Goal: Task Accomplishment & Management: Complete application form

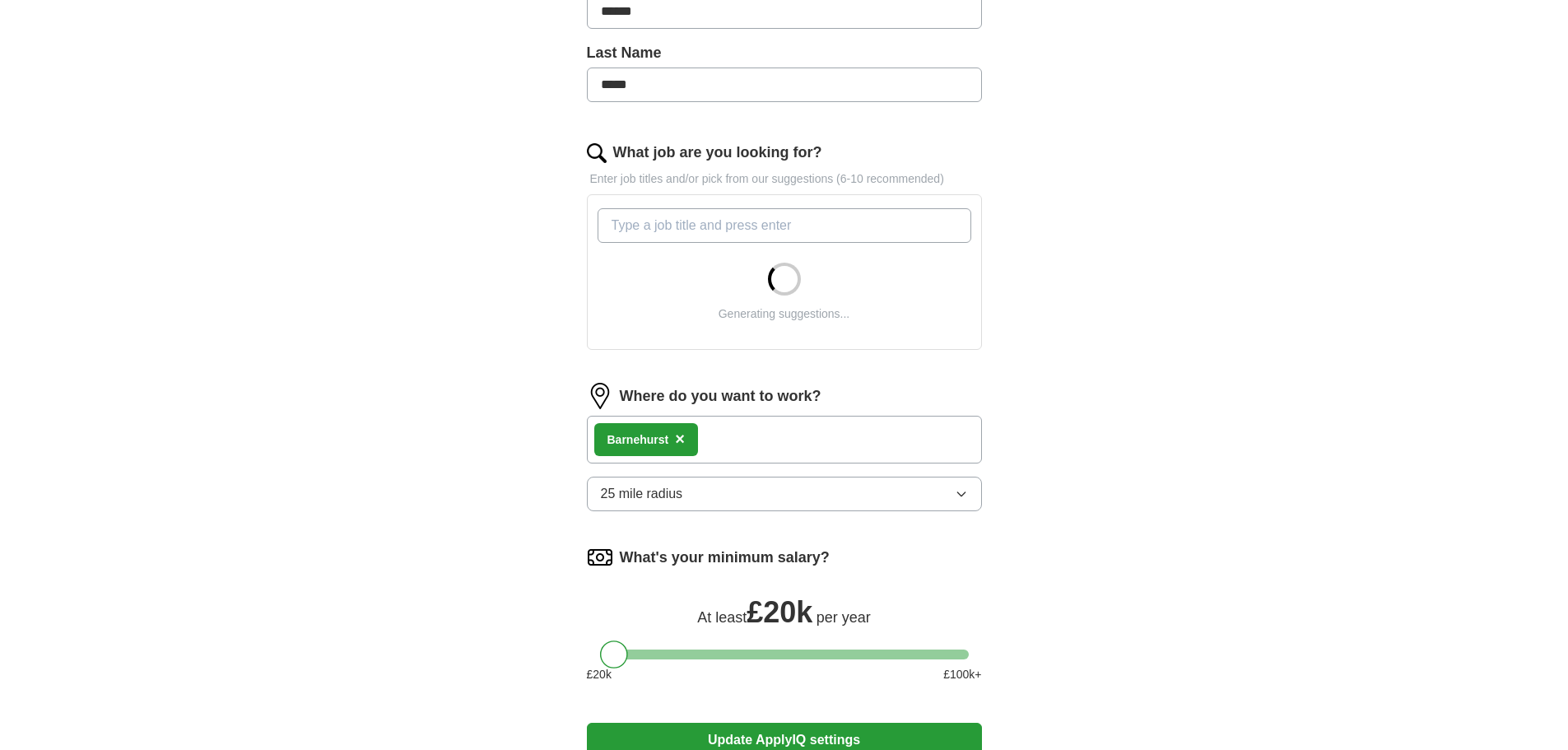
scroll to position [576, 0]
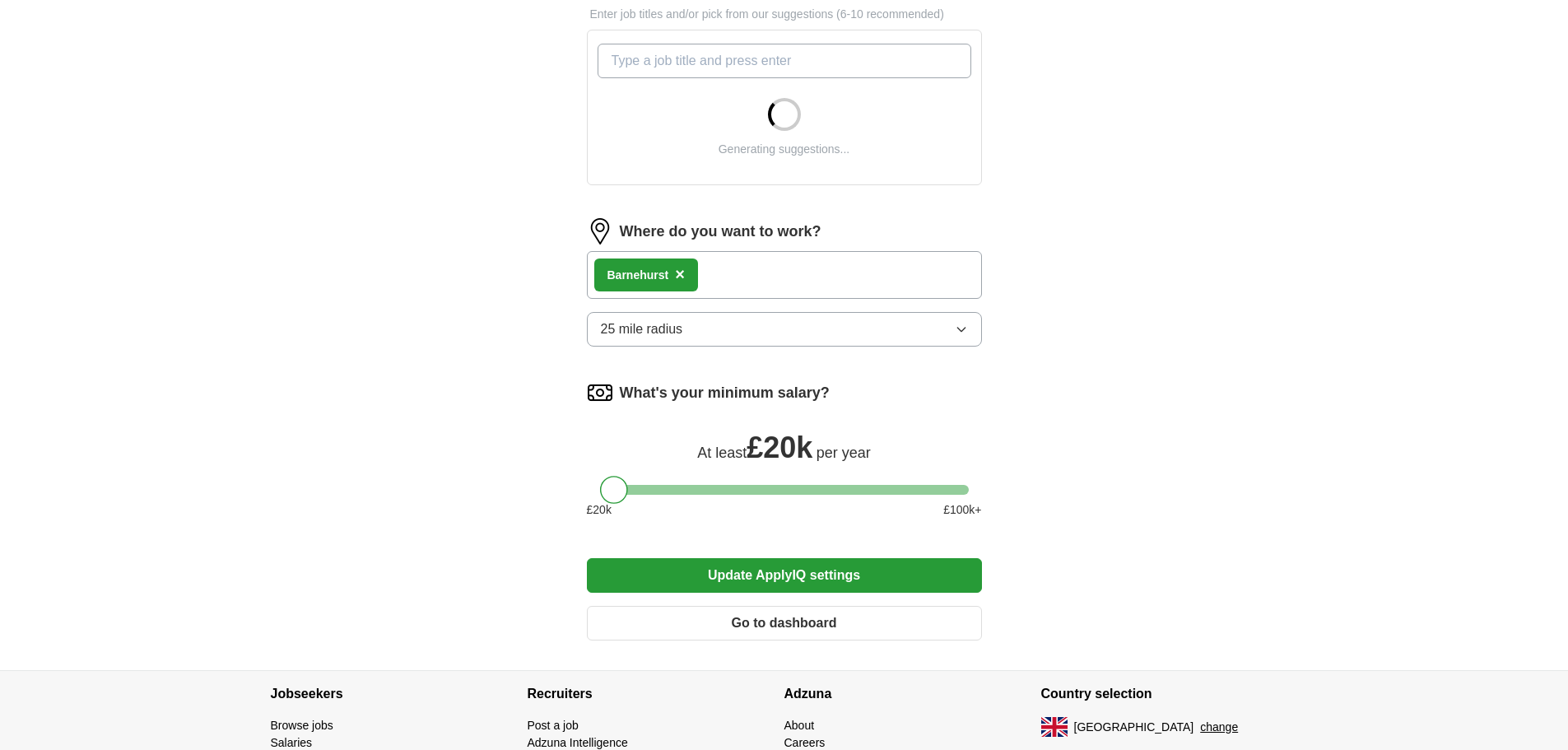
click at [814, 334] on button "25 mile radius" at bounding box center [784, 329] width 395 height 34
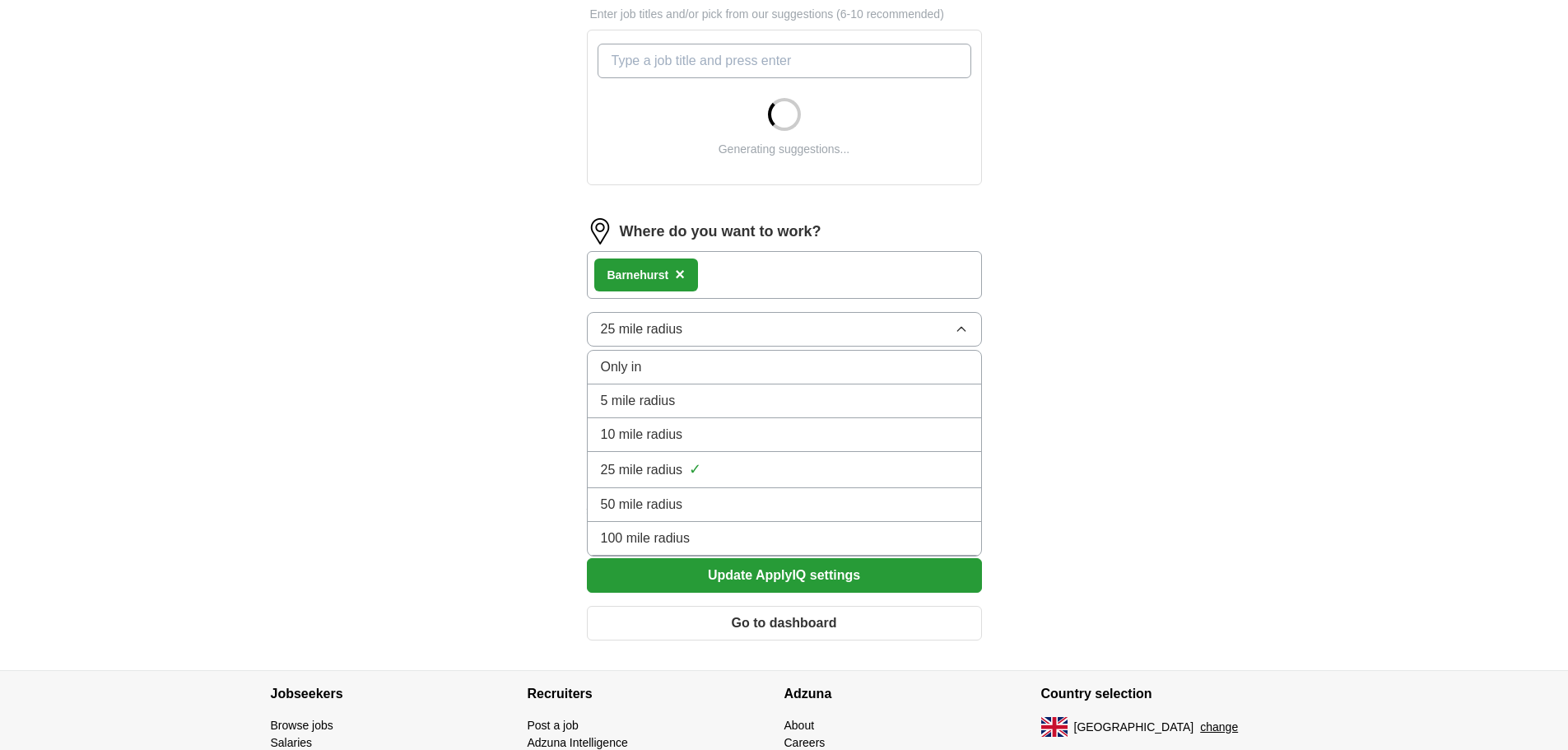
drag, startPoint x: 703, startPoint y: 435, endPoint x: 759, endPoint y: 434, distance: 56.0
click at [703, 434] on div "10 mile radius" at bounding box center [784, 434] width 367 height 20
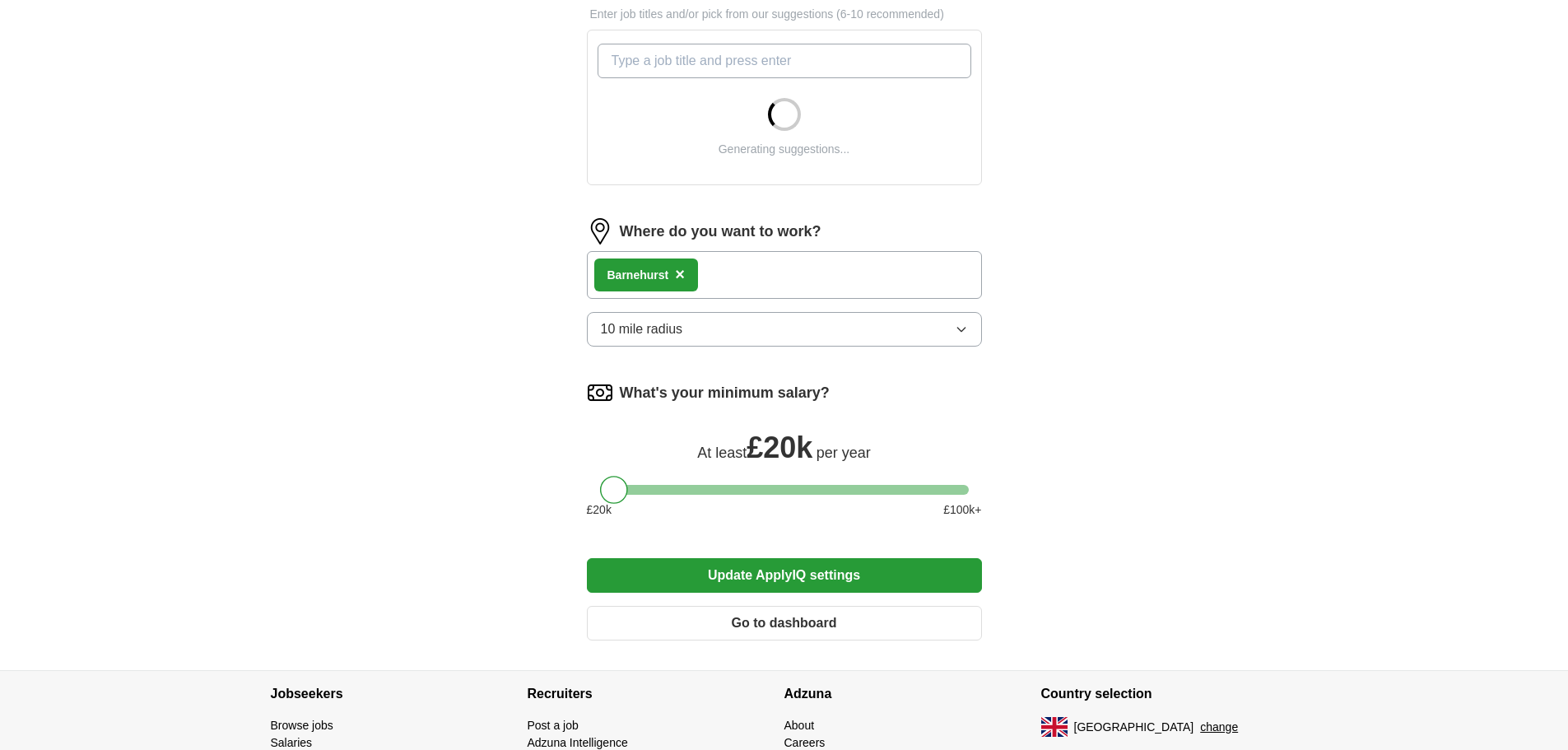
click at [1101, 434] on div "ApplyIQ Let ApplyIQ do the hard work of searching and applying for jobs. Just t…" at bounding box center [784, 72] width 1053 height 1197
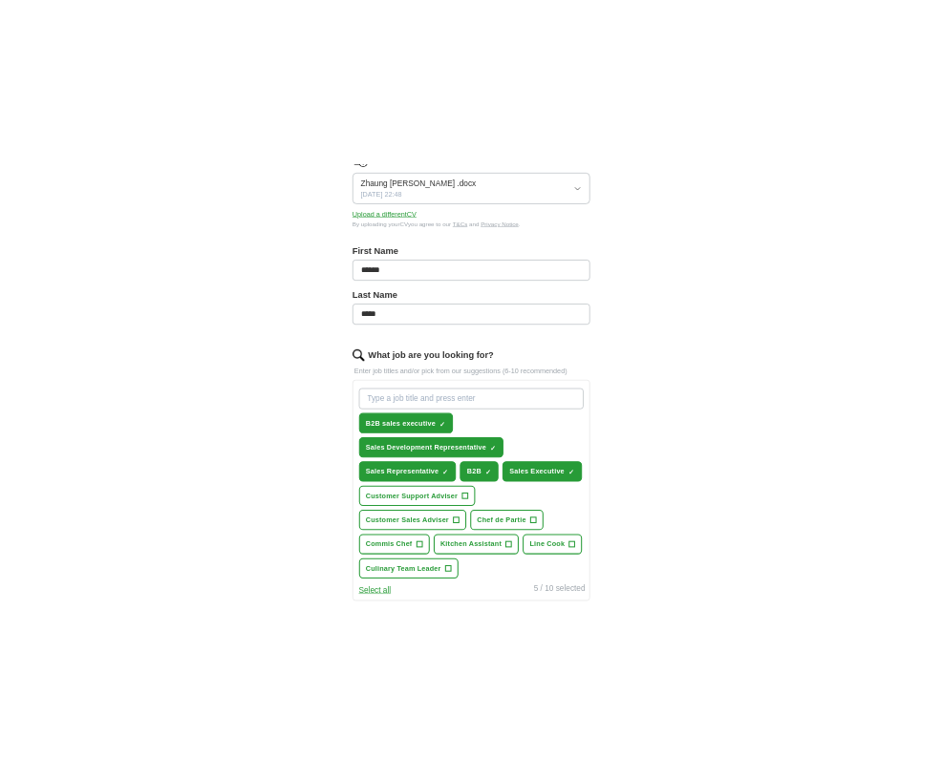
scroll to position [477, 0]
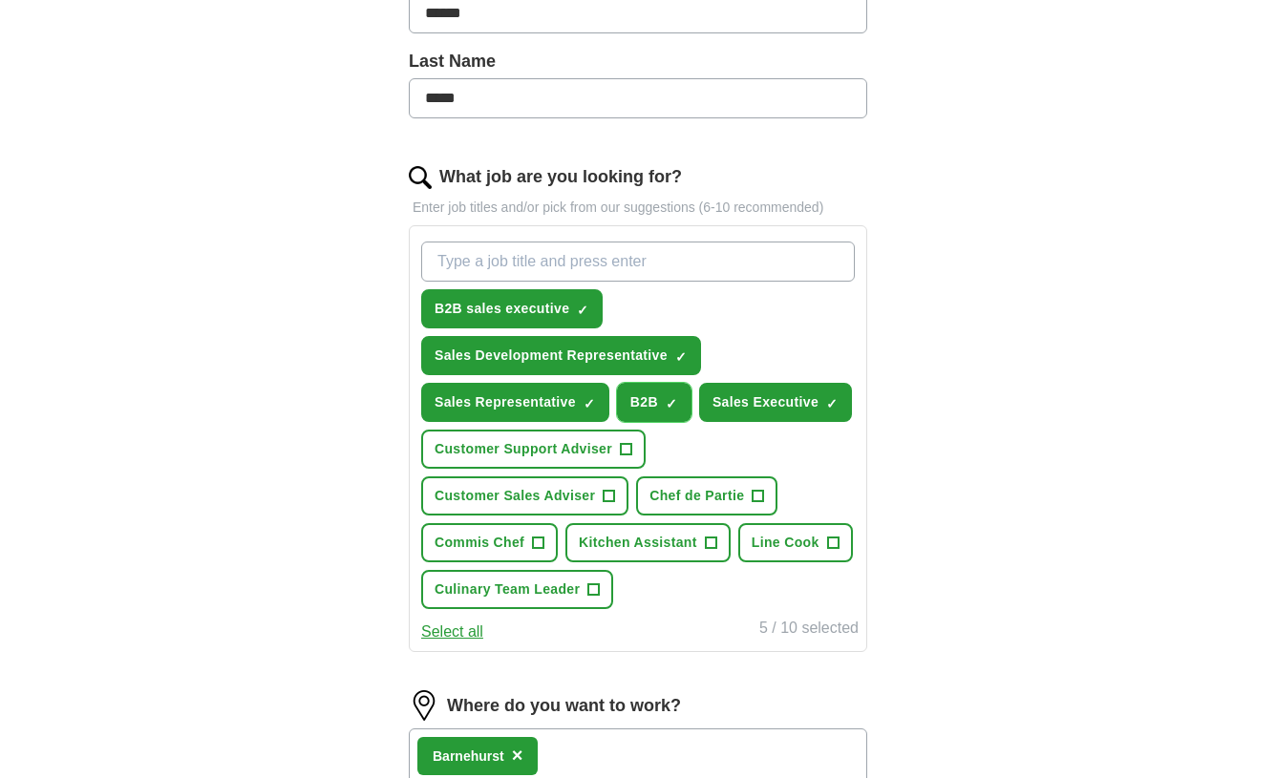
click at [0, 0] on span "×" at bounding box center [0, 0] width 0 height 0
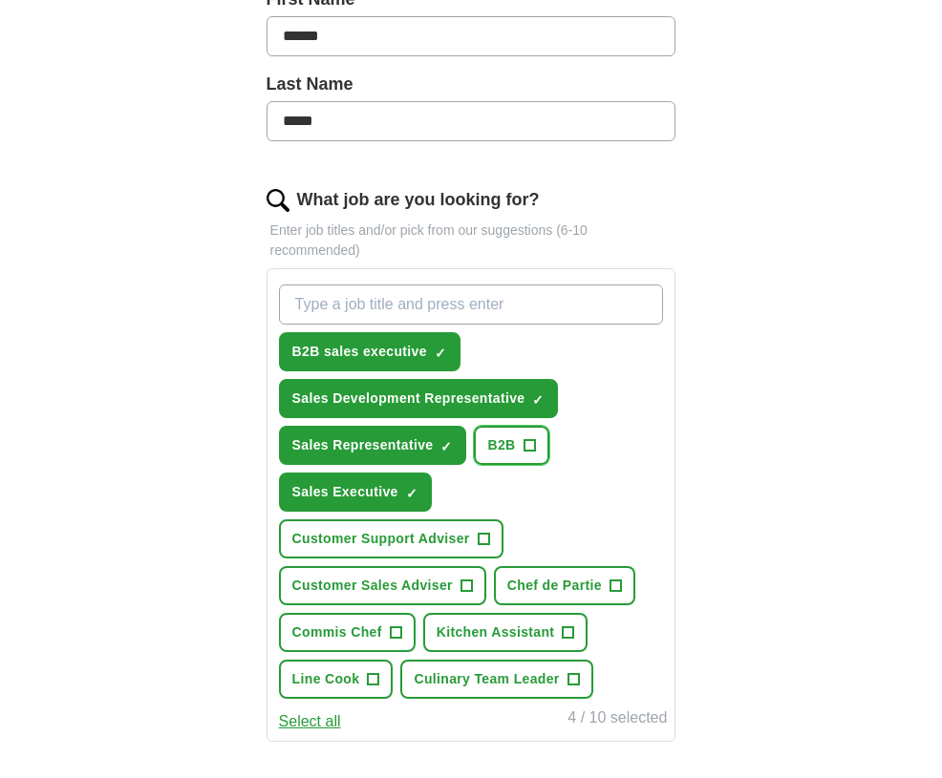
click at [511, 449] on span "B2B" at bounding box center [501, 445] width 28 height 20
click at [454, 310] on input "What job are you looking for?" at bounding box center [471, 305] width 385 height 40
type input "sale Advisor"
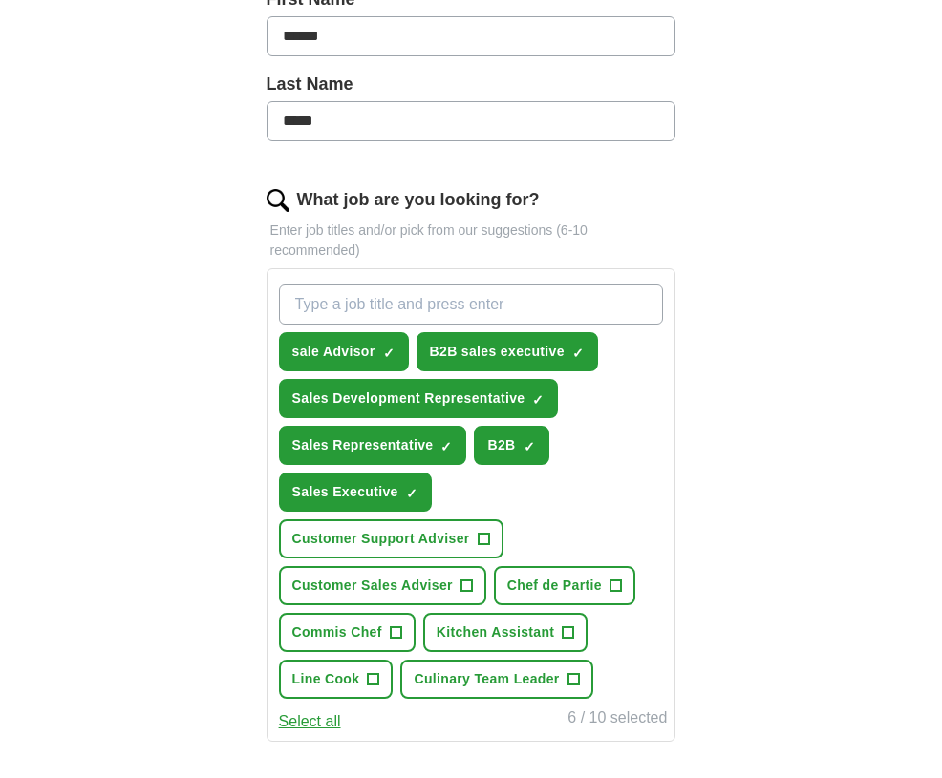
click at [536, 307] on input "What job are you looking for?" at bounding box center [471, 305] width 385 height 40
paste input "External Sales Representative"
type input "External Sales Representative"
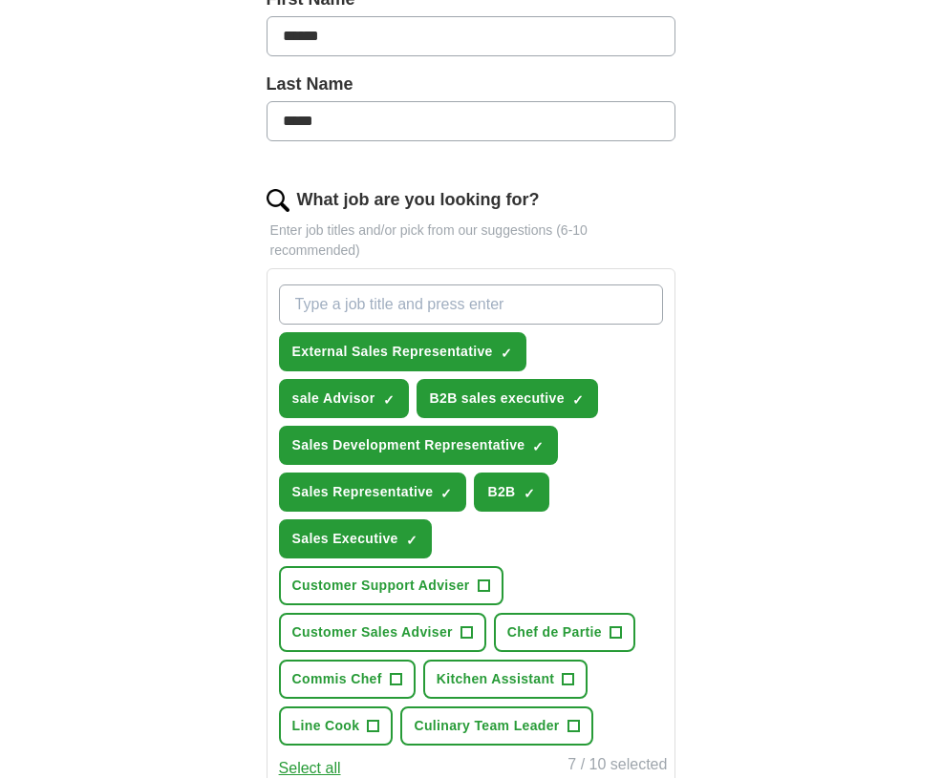
click at [545, 295] on input "What job are you looking for?" at bounding box center [471, 305] width 385 height 40
paste input "B2B Sales Consultant"
type input "B2B Sales Consultant"
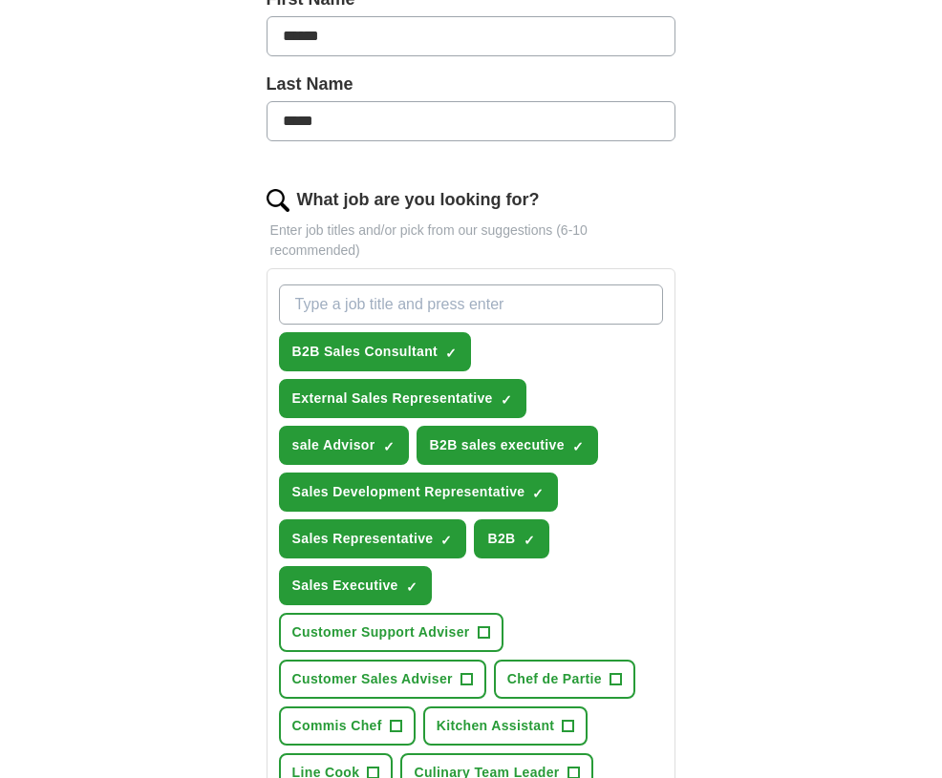
click at [438, 298] on input "What job are you looking for?" at bounding box center [471, 305] width 385 height 40
paste input "B2B Sales Executive"
type input "B2B Sales Executive"
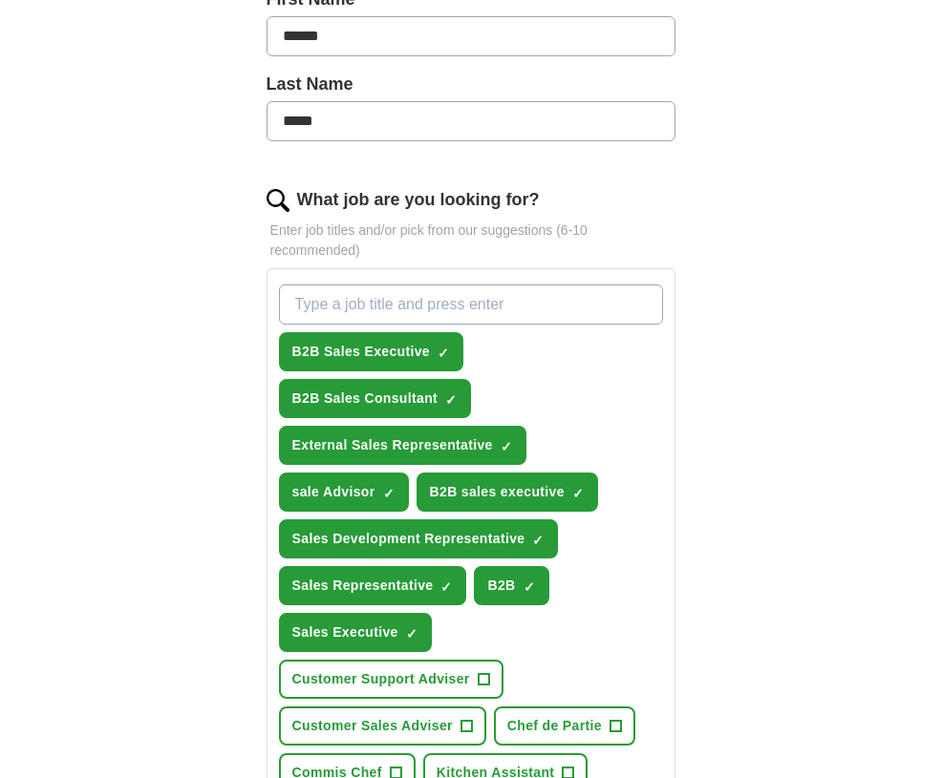
click at [519, 311] on input "What job are you looking for?" at bounding box center [471, 305] width 385 height 40
paste input "Sales Consultant"
type input "Sales Consultant"
click at [459, 313] on input "Sales Consultant" at bounding box center [471, 305] width 385 height 40
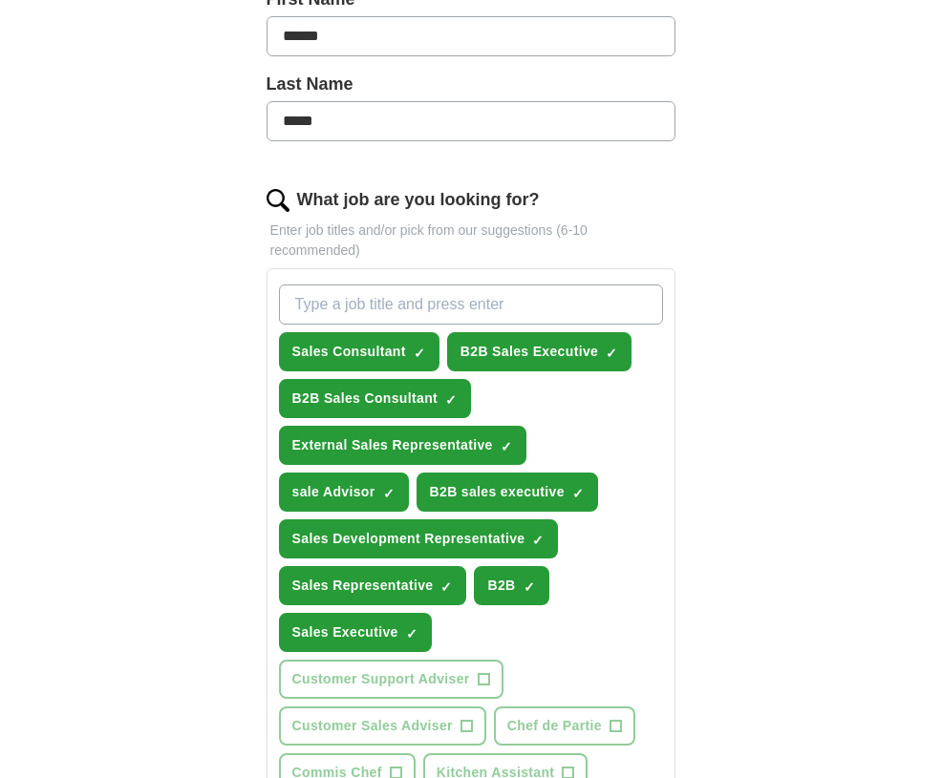
click at [437, 323] on input "What job are you looking for?" at bounding box center [471, 305] width 385 height 40
paste input "Sales and Business Development Executive"
type input "Sales and Business Development Executive"
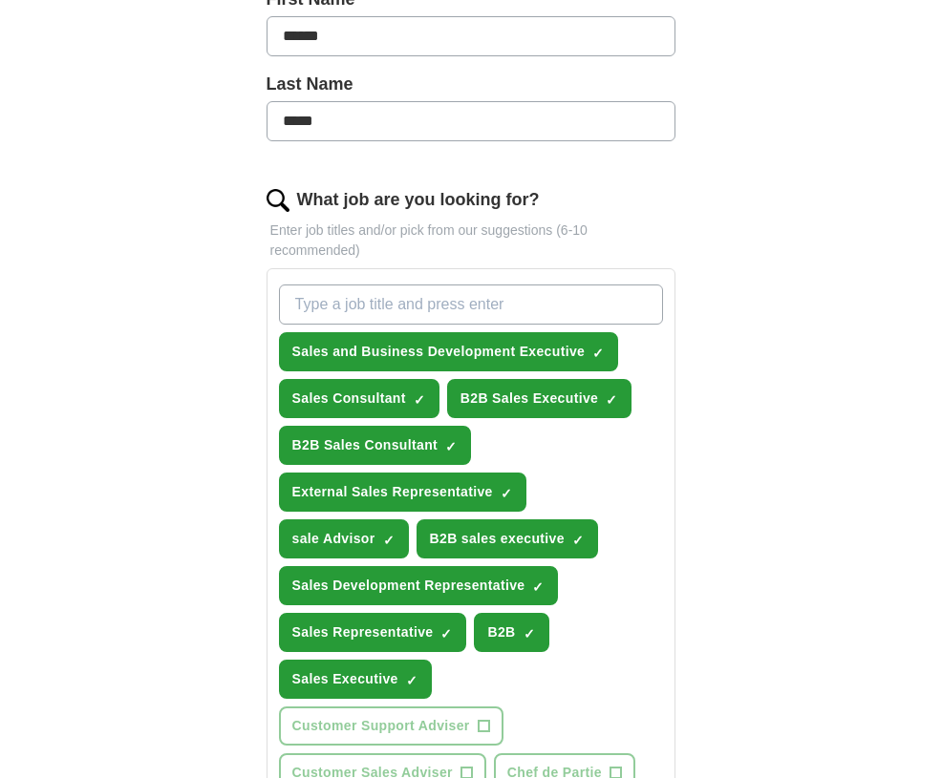
scroll to position [859, 0]
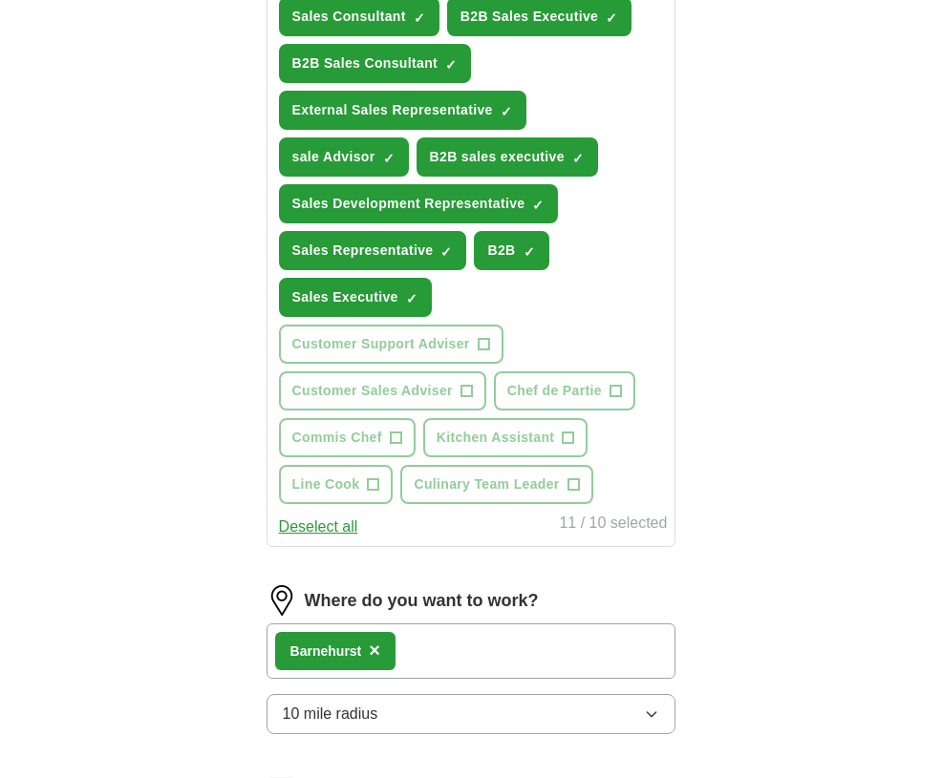
click at [727, 383] on div "Let ApplyIQ do the hard work of searching and applying for jobs. Just tell us w…" at bounding box center [471, 208] width 550 height 1804
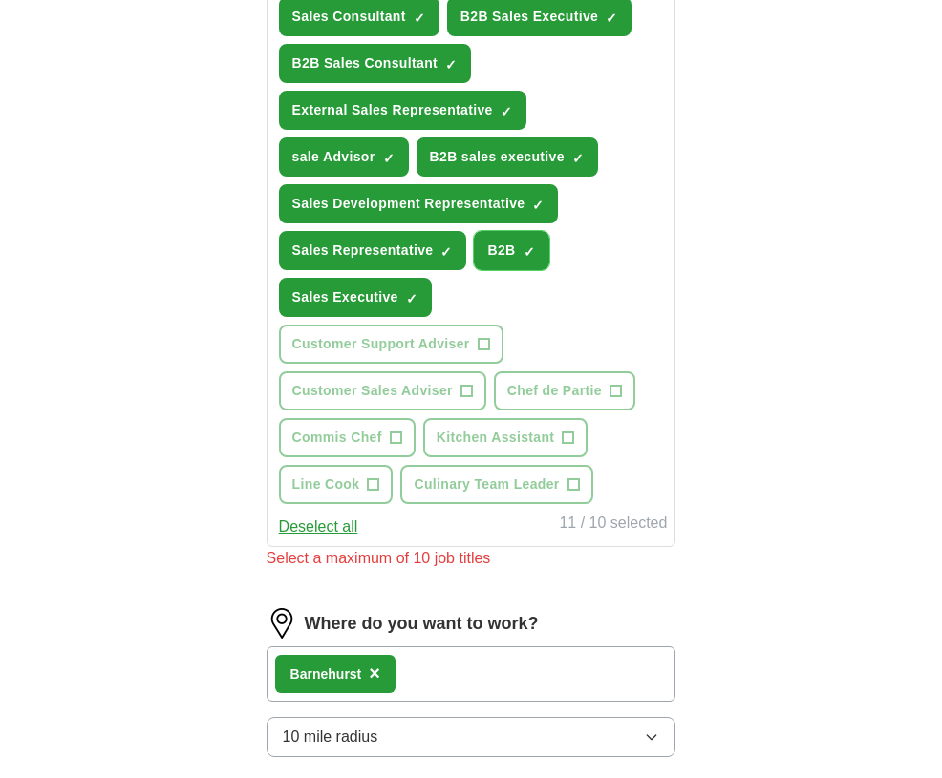
click at [0, 0] on span "×" at bounding box center [0, 0] width 0 height 0
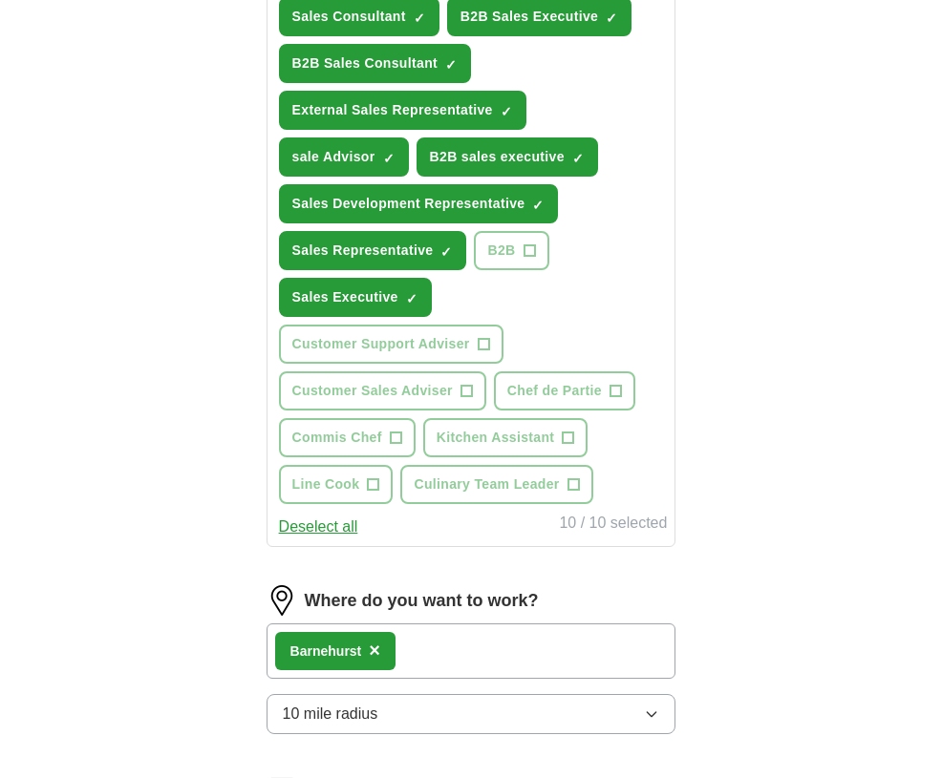
click at [765, 526] on div "ApplyIQ Let ApplyIQ do the hard work of searching and applying for jobs. Just t…" at bounding box center [470, 154] width 733 height 1911
click at [223, 271] on div "Let ApplyIQ do the hard work of searching and applying for jobs. Just tell us w…" at bounding box center [471, 208] width 550 height 1804
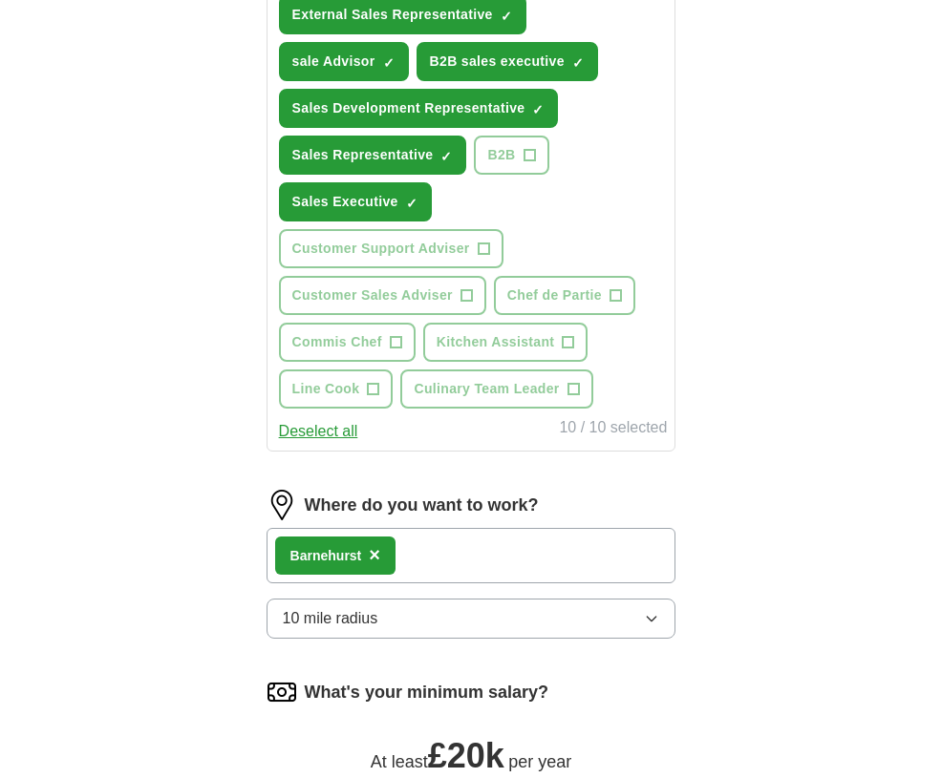
scroll to position [1337, 0]
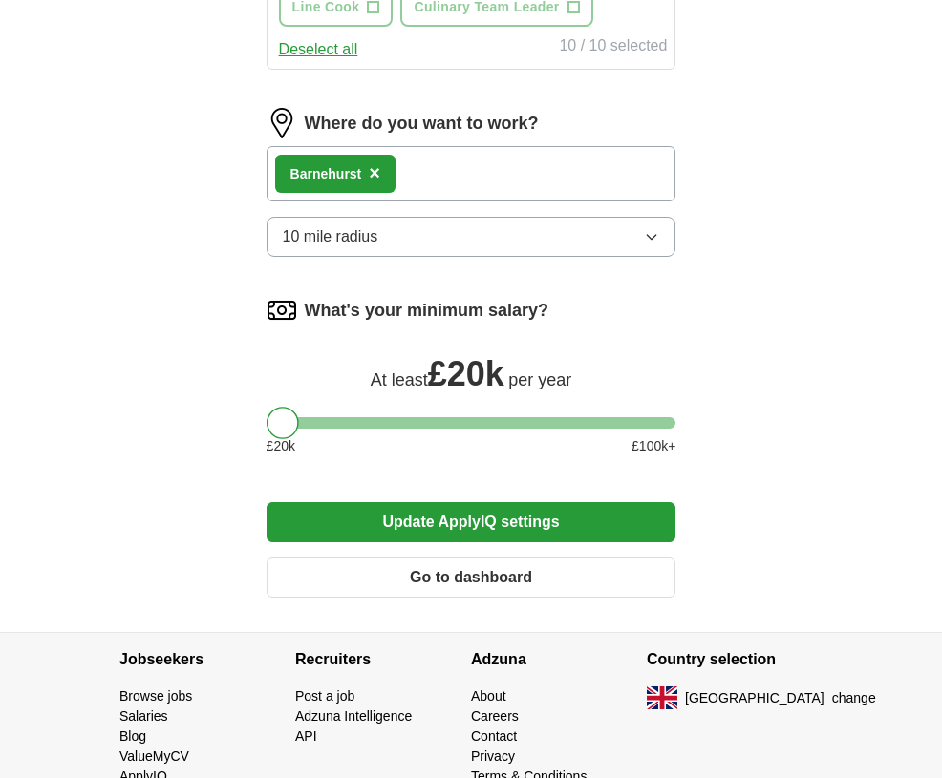
click at [374, 176] on span "×" at bounding box center [374, 172] width 11 height 21
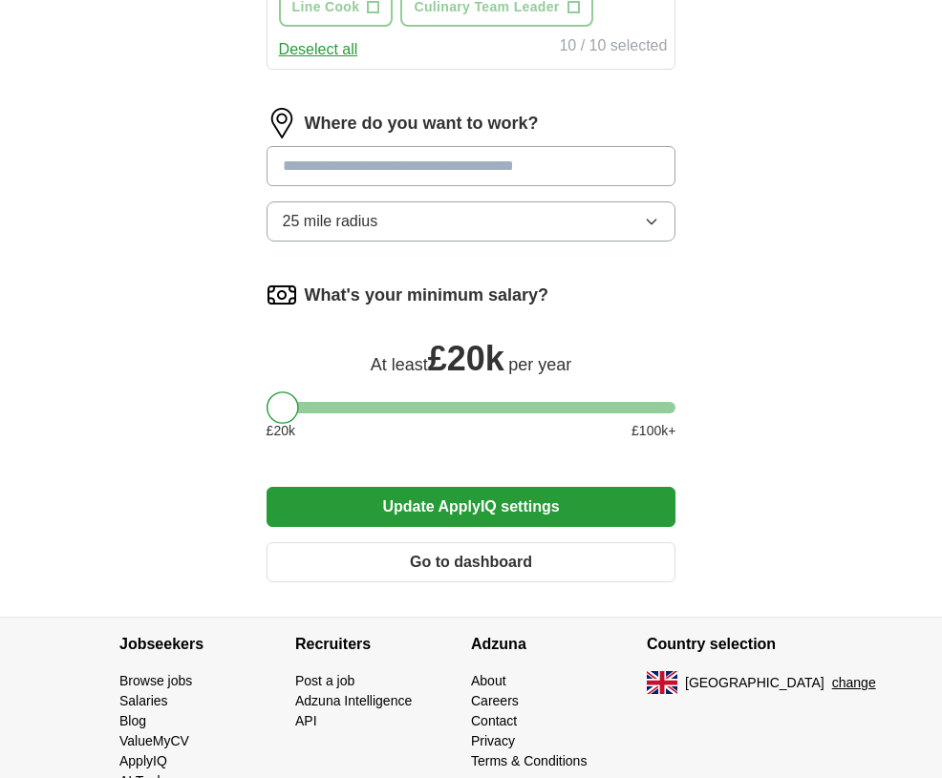
click at [453, 176] on input at bounding box center [471, 166] width 410 height 40
type input "***"
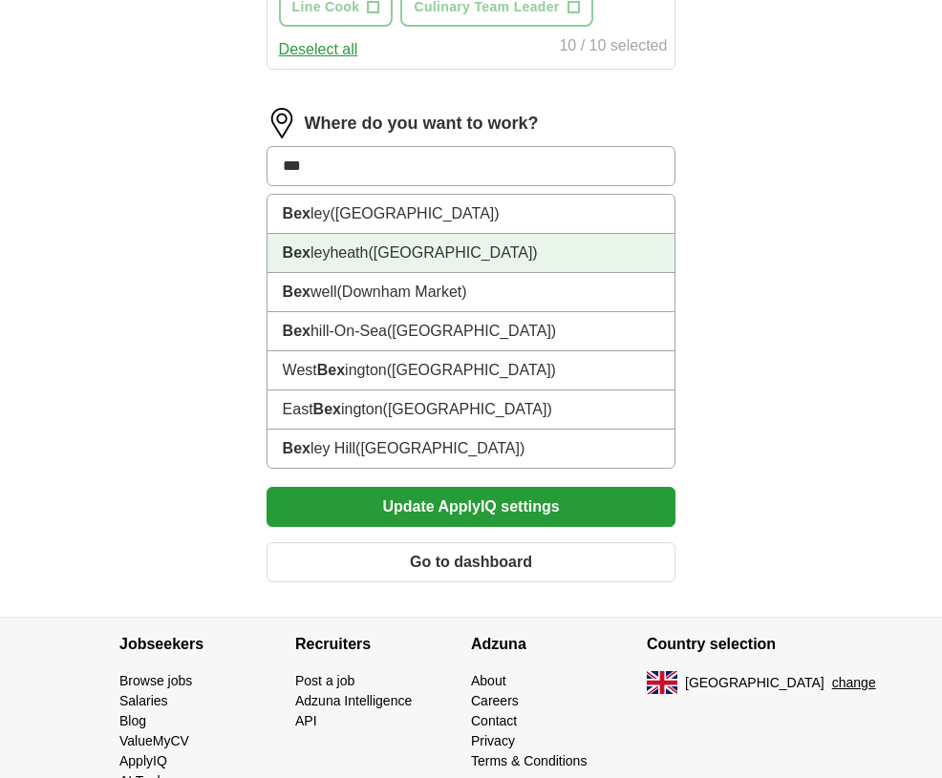
click at [428, 248] on li "Bex leyheath ([GEOGRAPHIC_DATA])" at bounding box center [471, 253] width 408 height 39
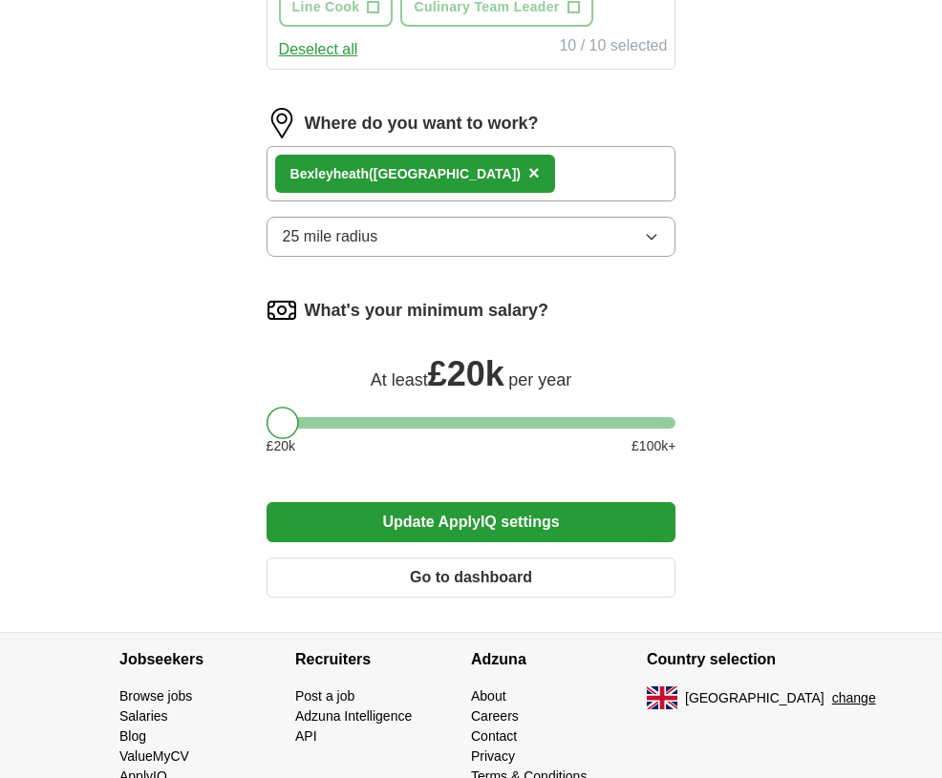
click at [435, 227] on button "25 mile radius" at bounding box center [471, 237] width 410 height 40
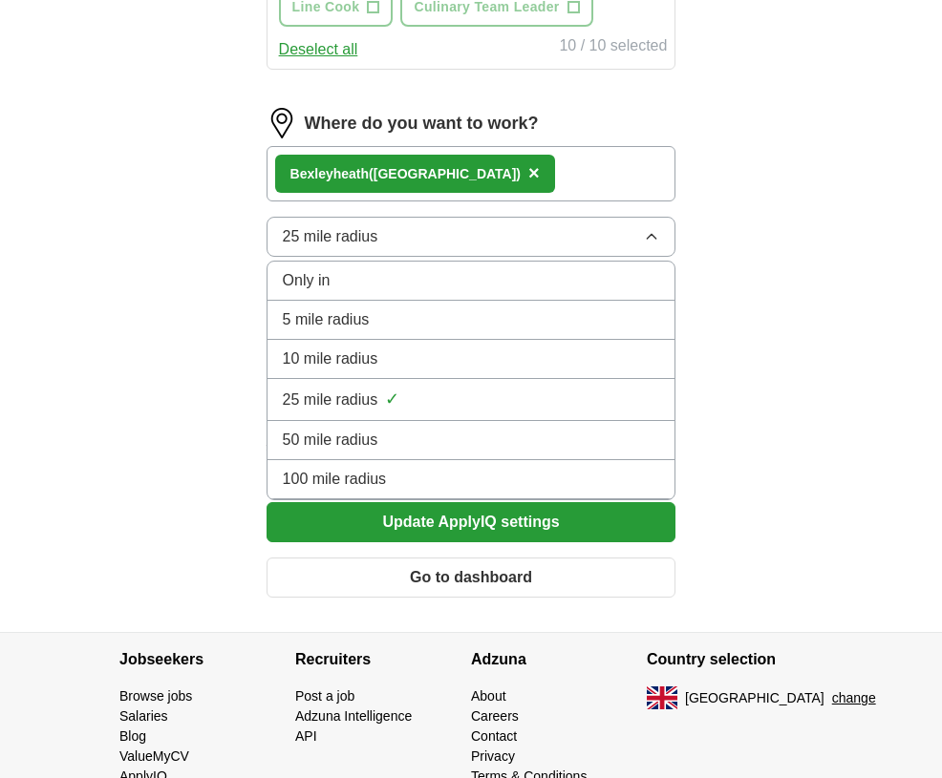
click at [379, 360] on div "10 mile radius" at bounding box center [471, 359] width 377 height 23
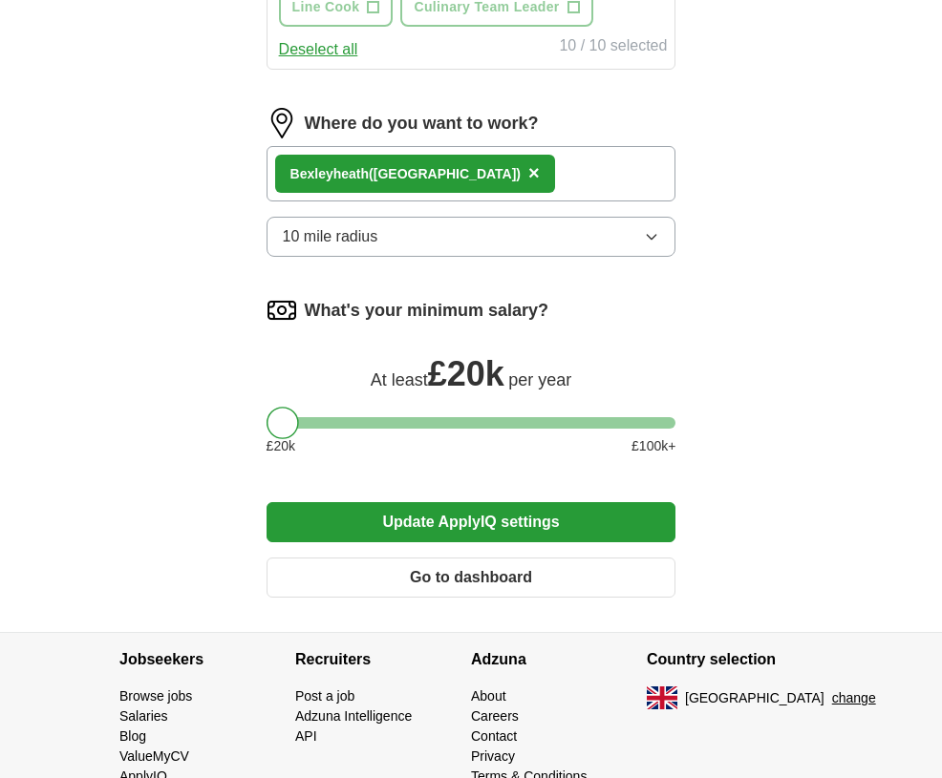
click at [479, 511] on button "Update ApplyIQ settings" at bounding box center [471, 522] width 410 height 40
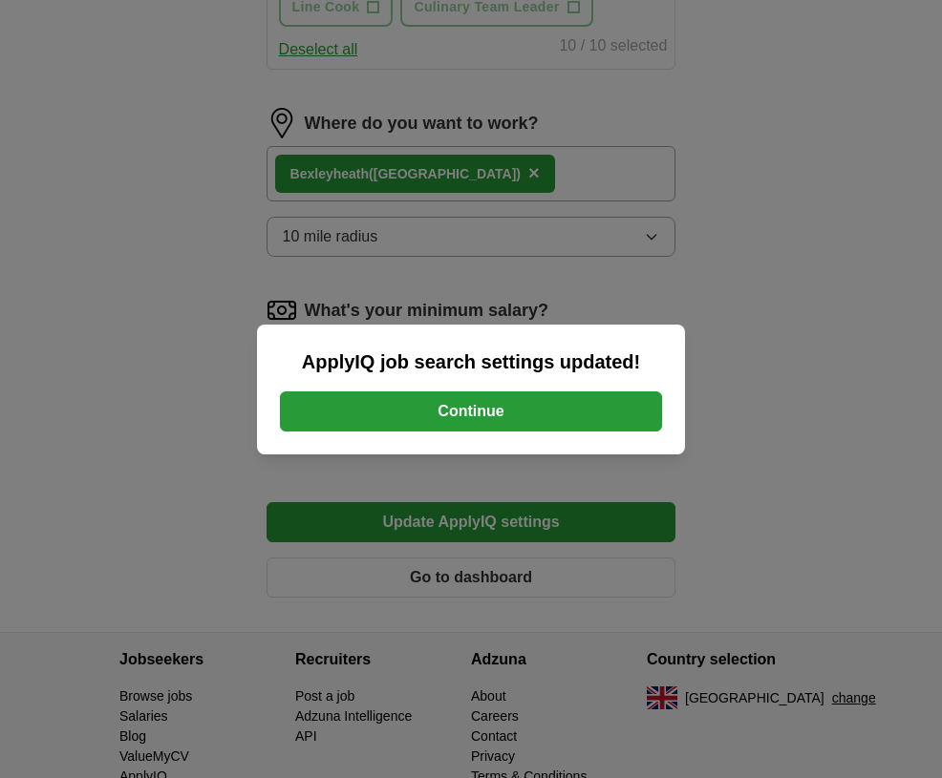
drag, startPoint x: 437, startPoint y: 403, endPoint x: 467, endPoint y: 426, distance: 37.4
click at [437, 404] on button "Continue" at bounding box center [471, 412] width 382 height 40
